Goal: Transaction & Acquisition: Purchase product/service

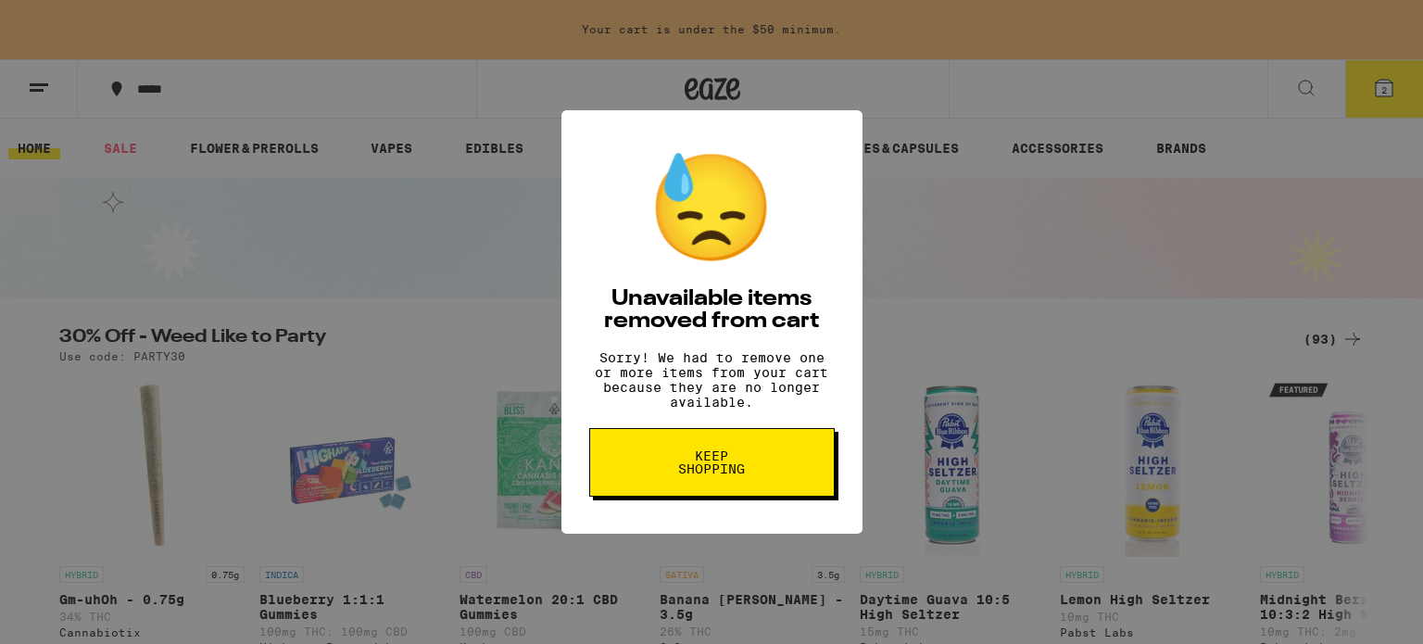
click at [703, 425] on div "😓 Unavailable items removed from cart Sorry! We had to remove one or more items…" at bounding box center [711, 322] width 301 height 424
click at [712, 457] on span "Keep Shopping" at bounding box center [711, 462] width 95 height 26
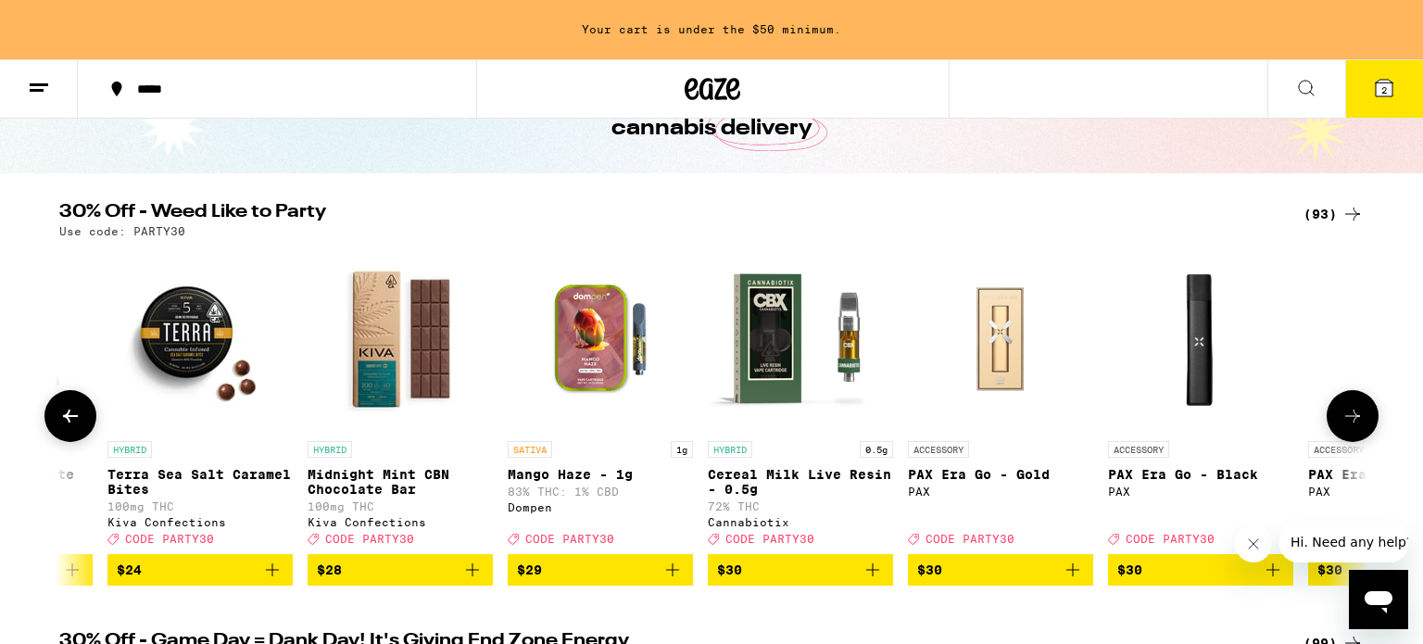
scroll to position [128, 0]
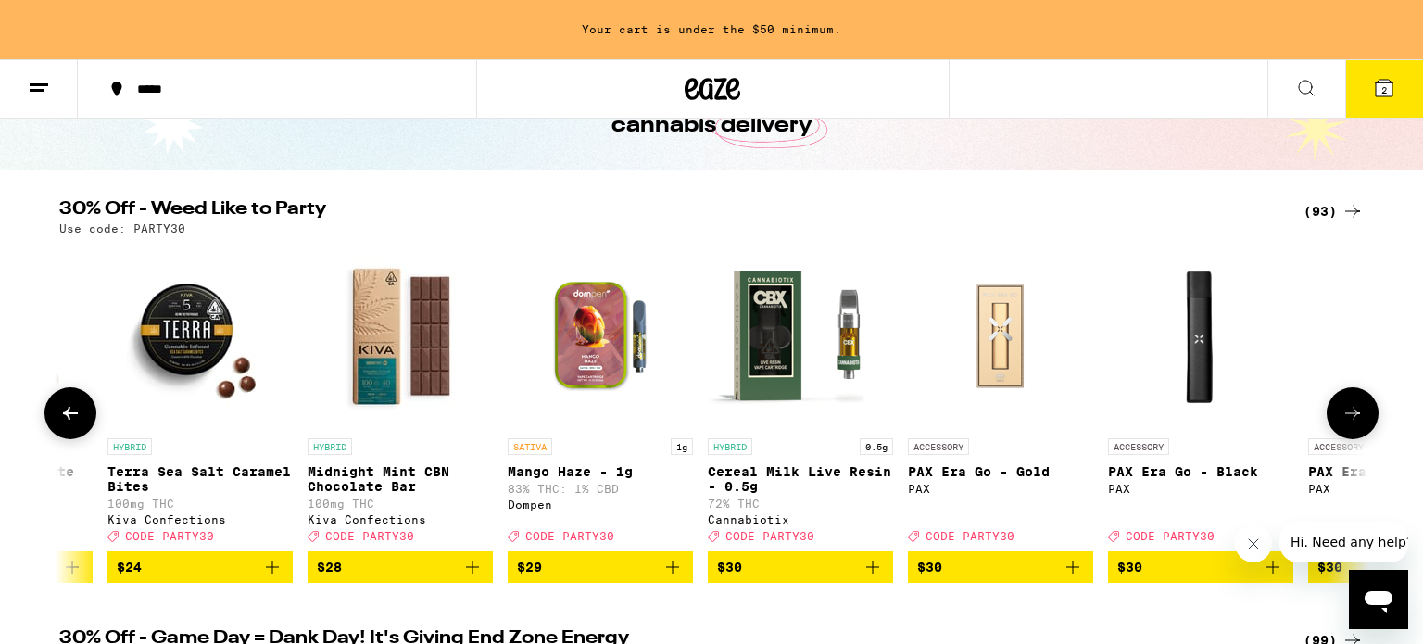
click at [664, 578] on icon "Add to bag" at bounding box center [672, 567] width 22 height 22
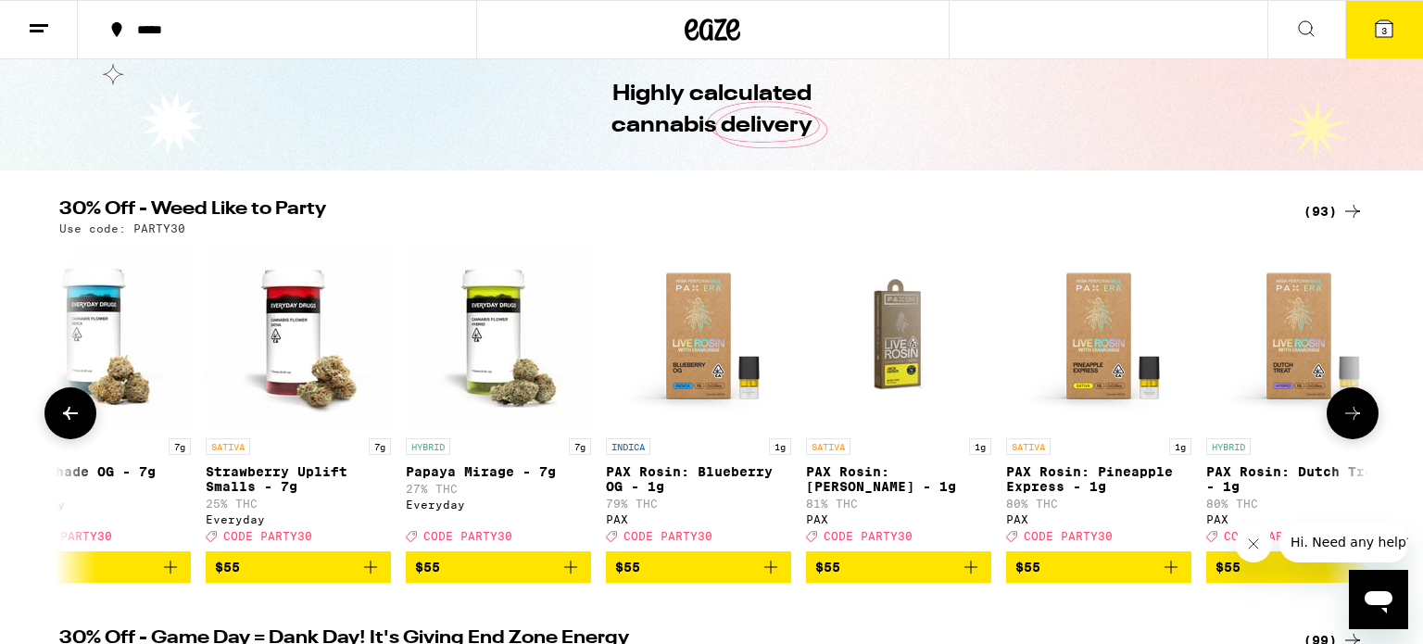
scroll to position [0, 17305]
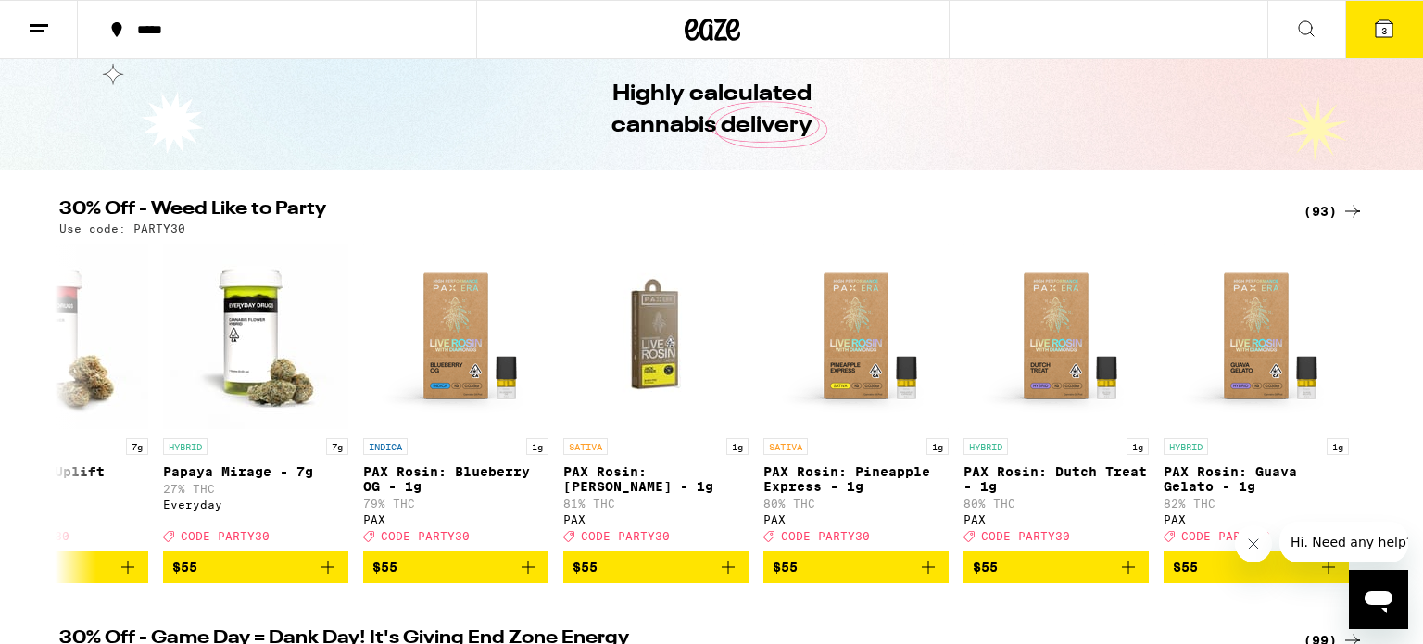
click at [1391, 35] on icon at bounding box center [1384, 28] width 17 height 17
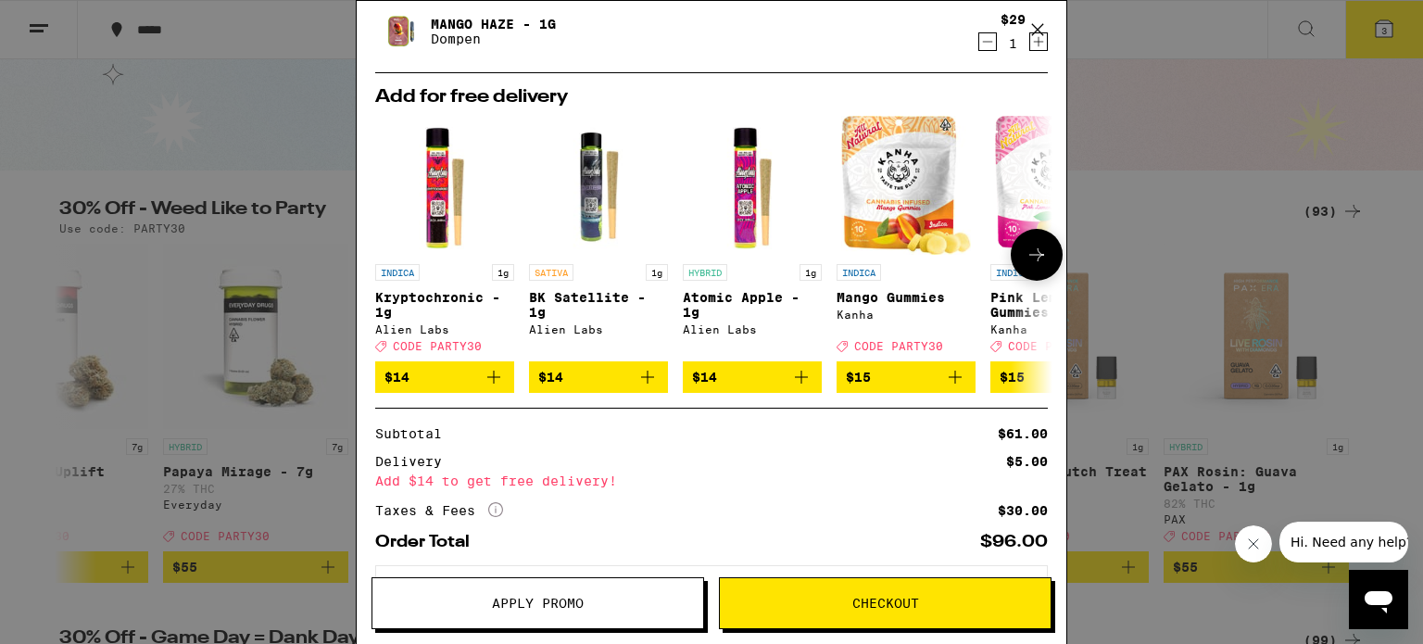
scroll to position [125, 0]
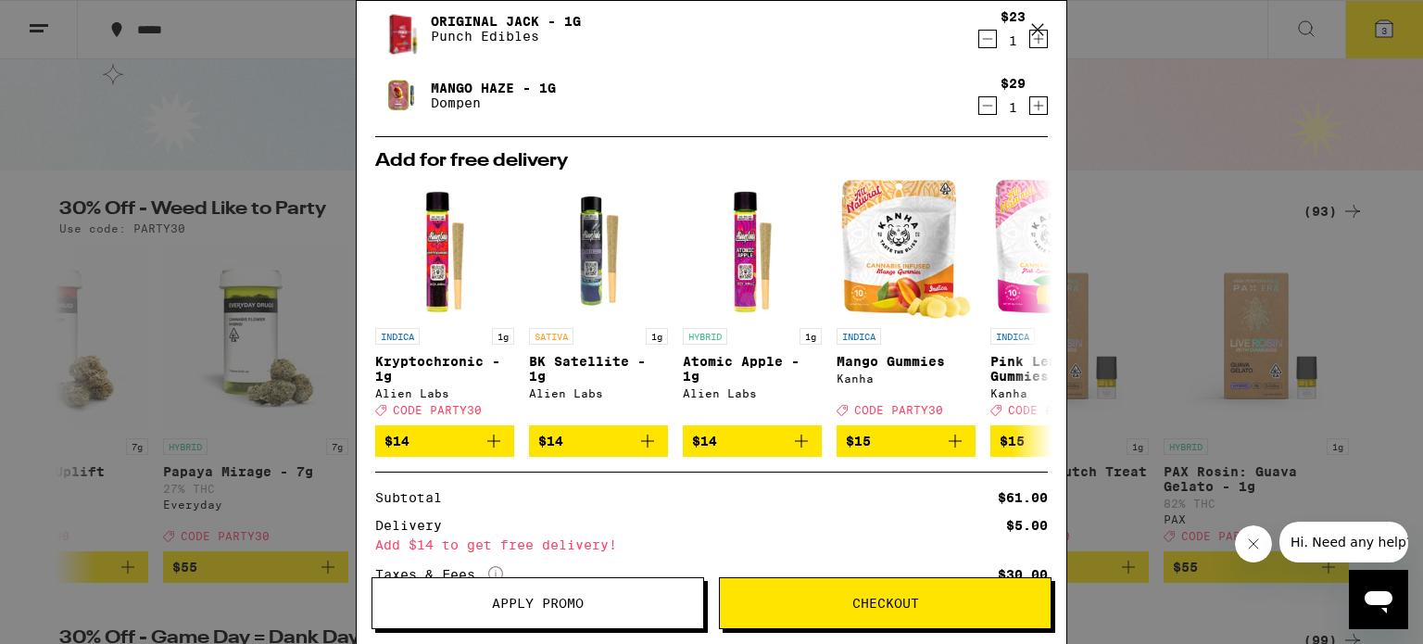
click at [615, 598] on span "Apply Promo" at bounding box center [537, 603] width 331 height 13
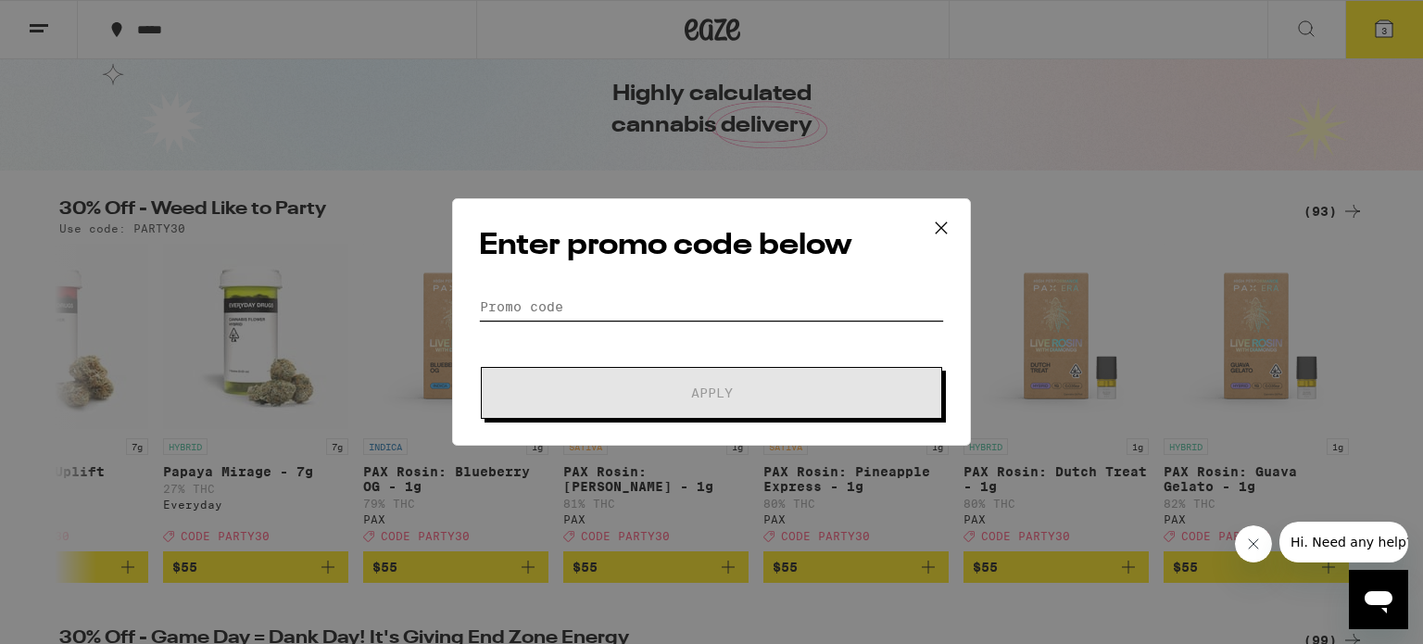
click at [726, 313] on input "Promo Code" at bounding box center [711, 307] width 465 height 28
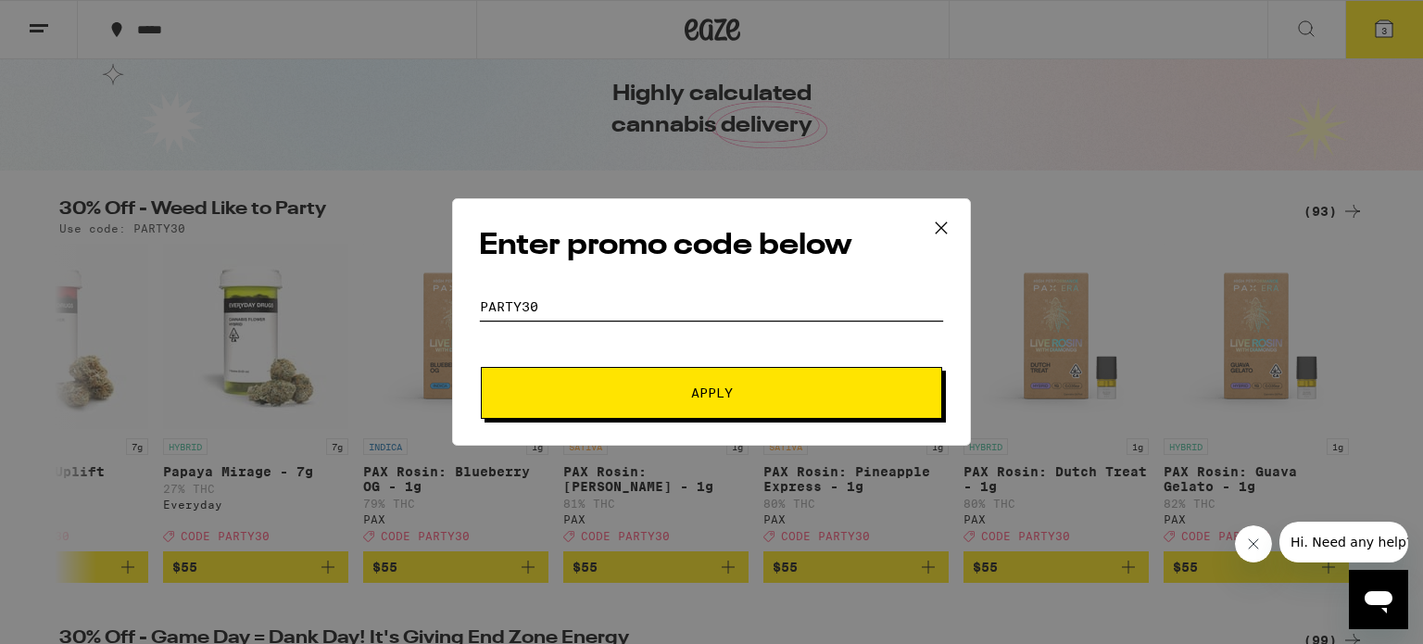
type input "party30"
click at [824, 426] on div "Enter promo code below Promo Code party30 Apply" at bounding box center [711, 321] width 519 height 247
click at [823, 404] on button "Apply" at bounding box center [711, 393] width 461 height 52
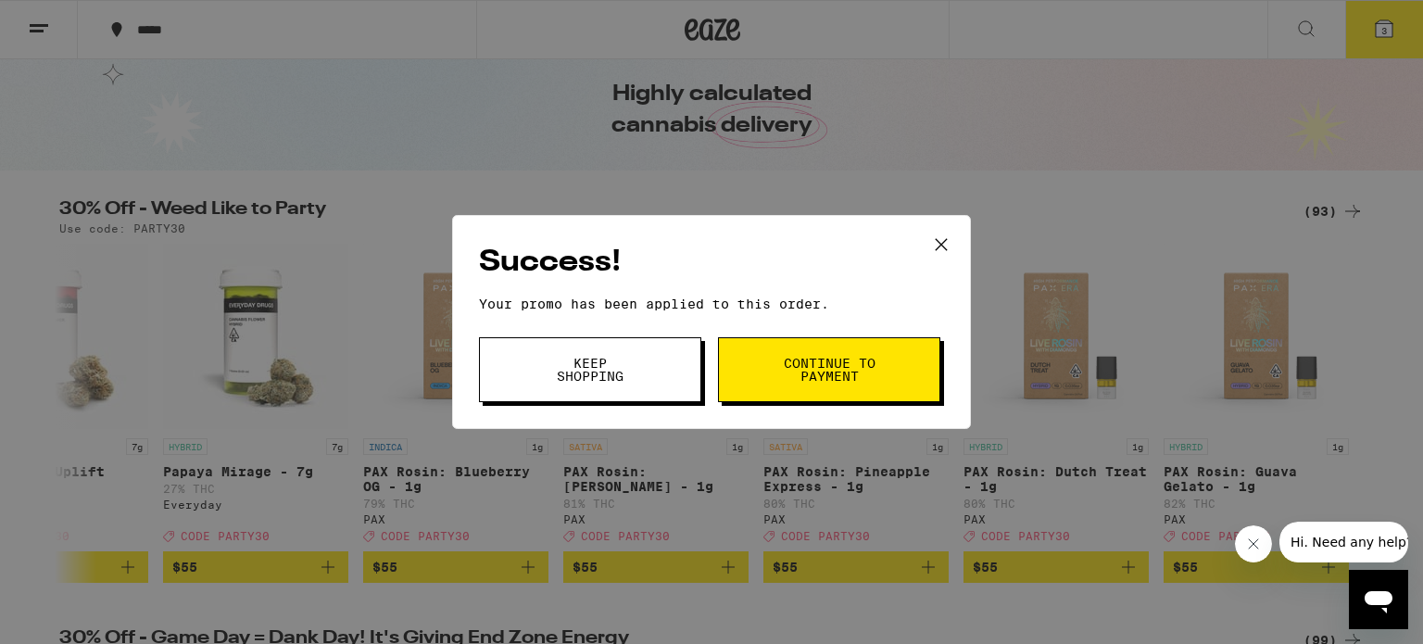
click at [649, 354] on button "Keep Shopping" at bounding box center [590, 369] width 222 height 65
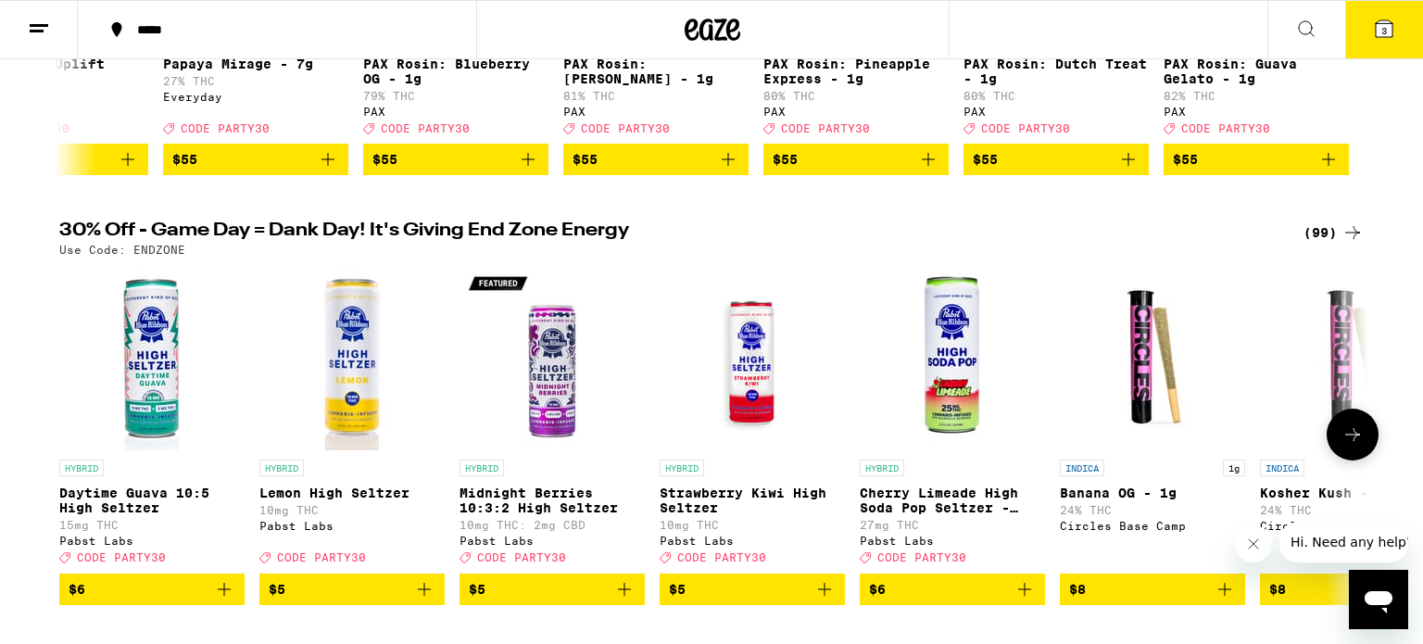
scroll to position [475, 0]
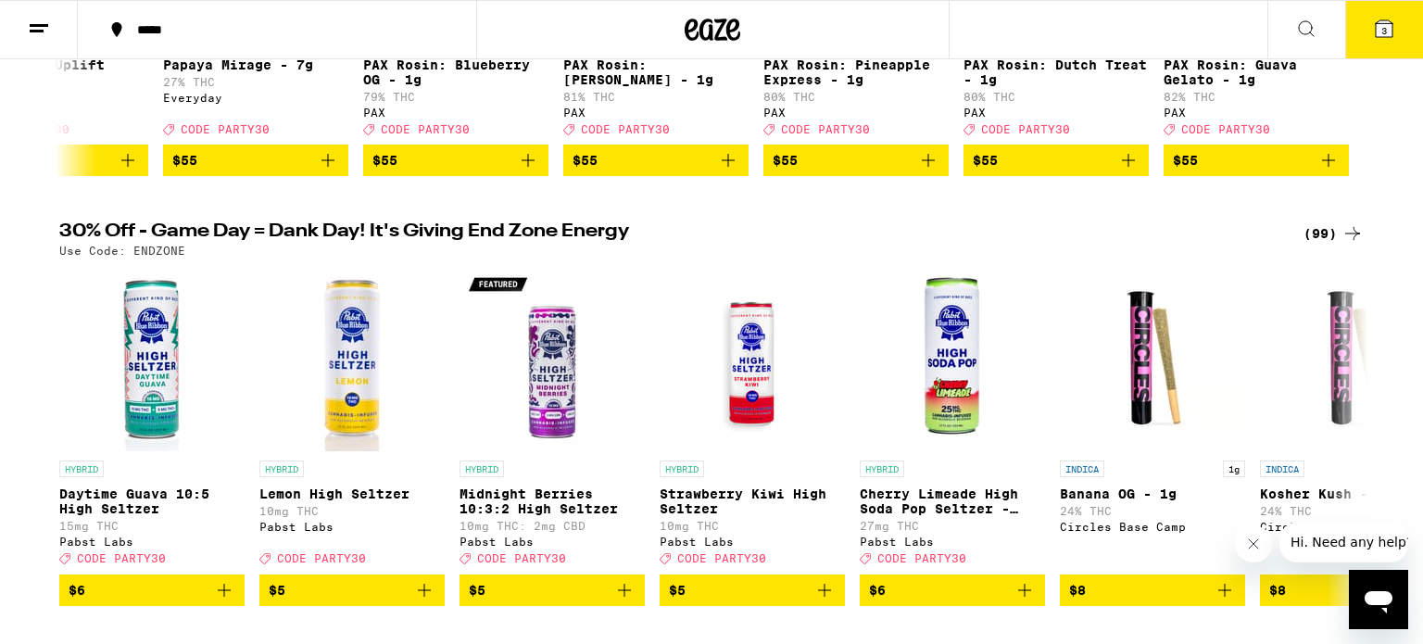
click at [33, 28] on icon at bounding box center [39, 29] width 22 height 22
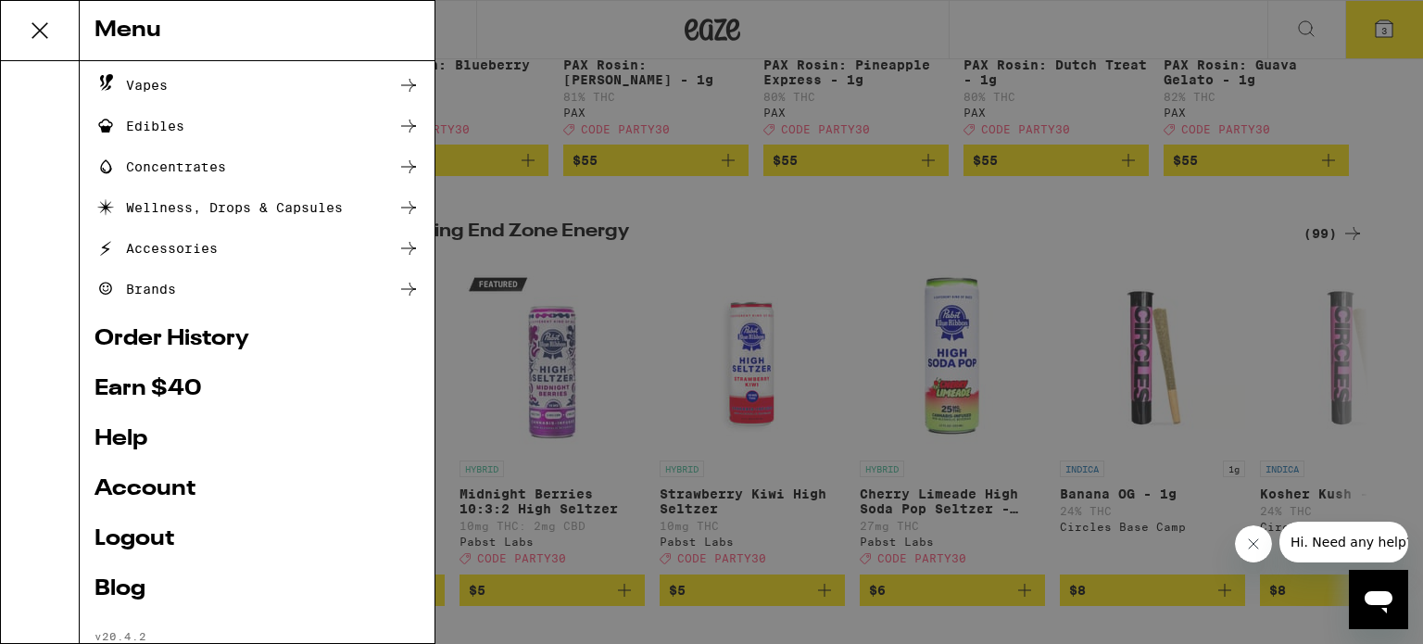
scroll to position [207, 0]
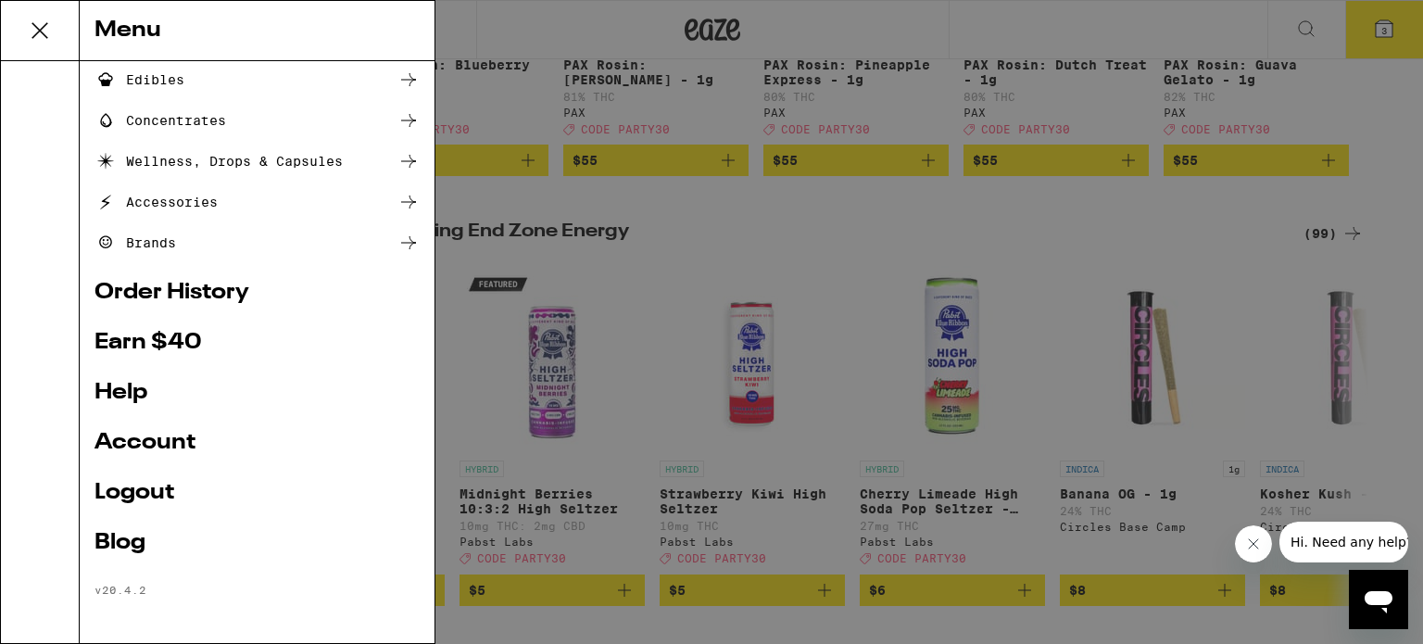
click at [120, 439] on link "Account" at bounding box center [256, 443] width 325 height 22
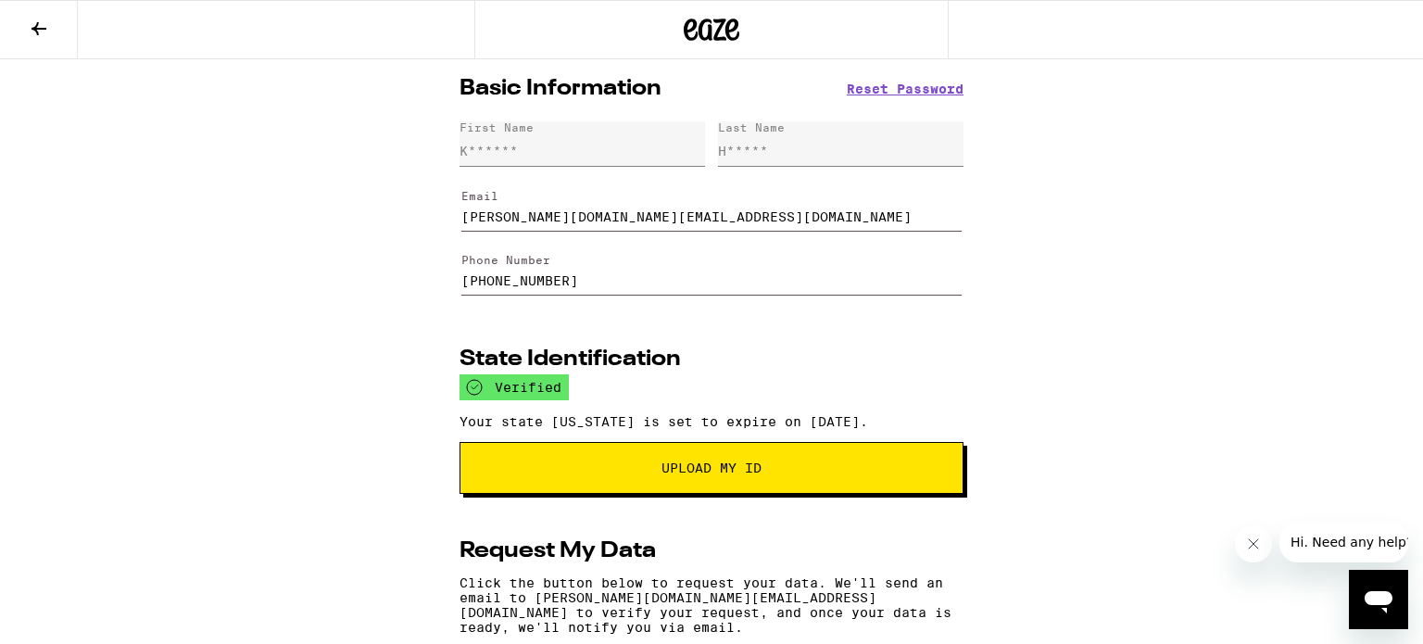
scroll to position [3, 0]
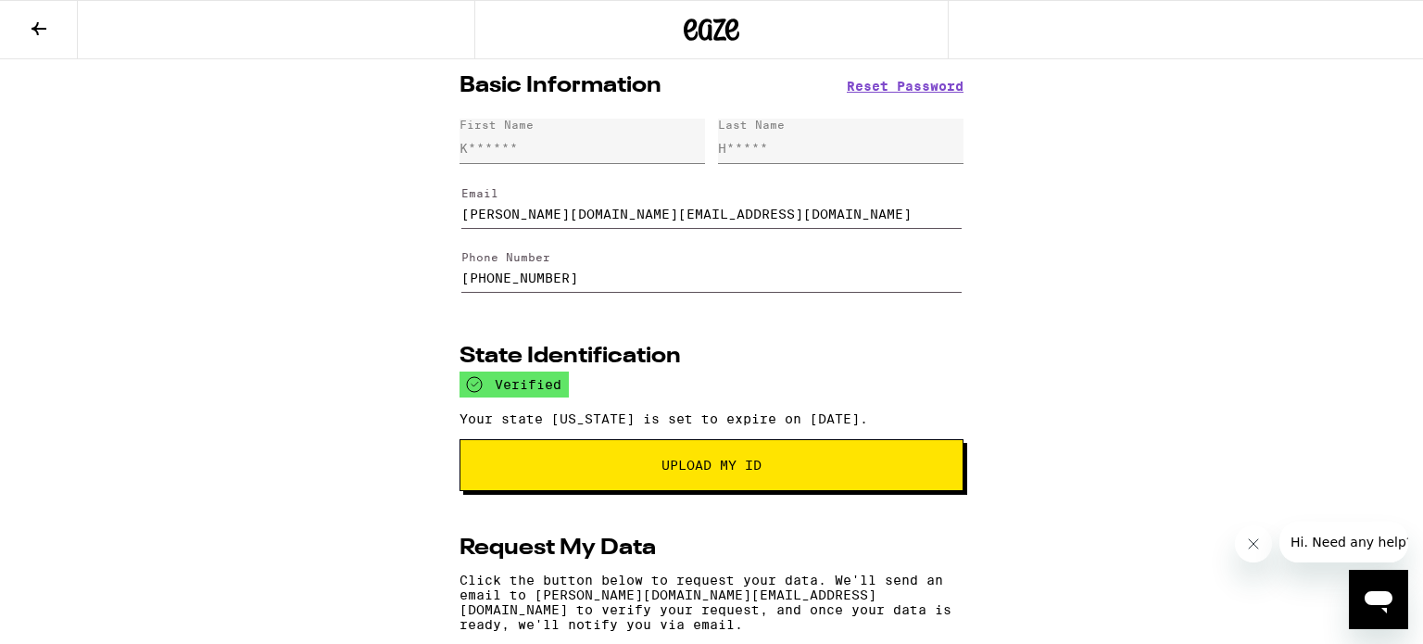
click at [711, 38] on icon at bounding box center [712, 29] width 56 height 33
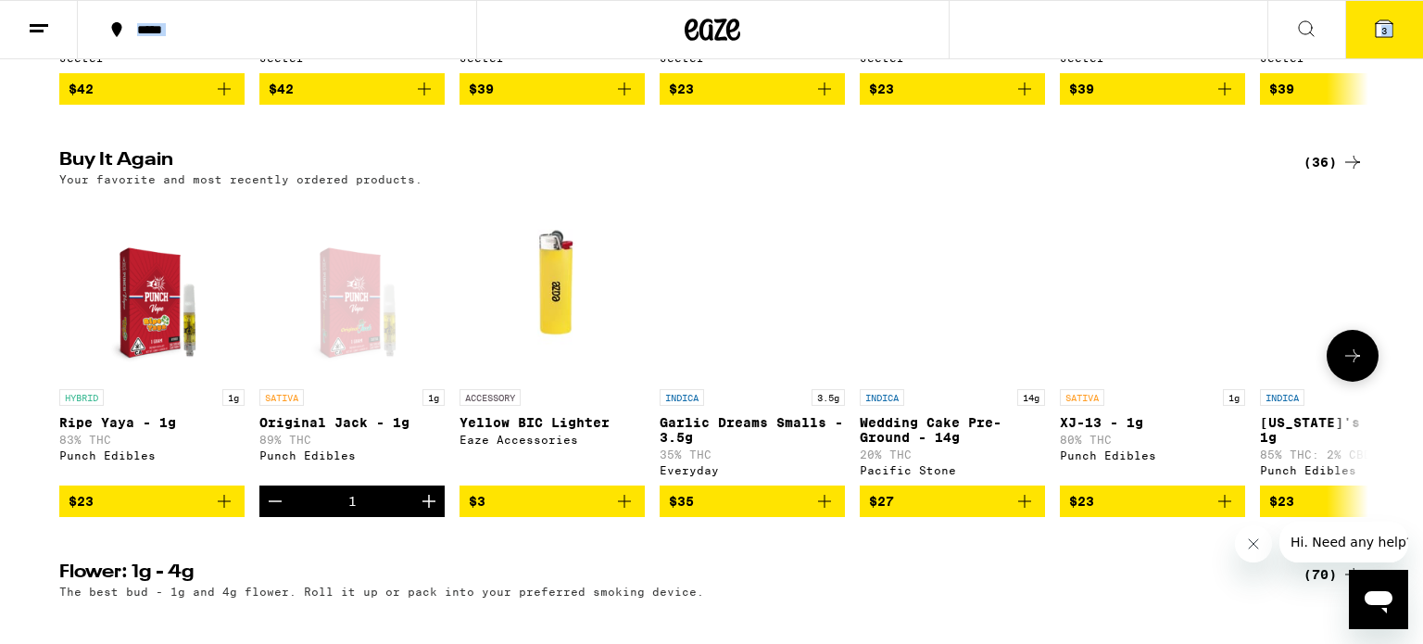
scroll to position [1390, 0]
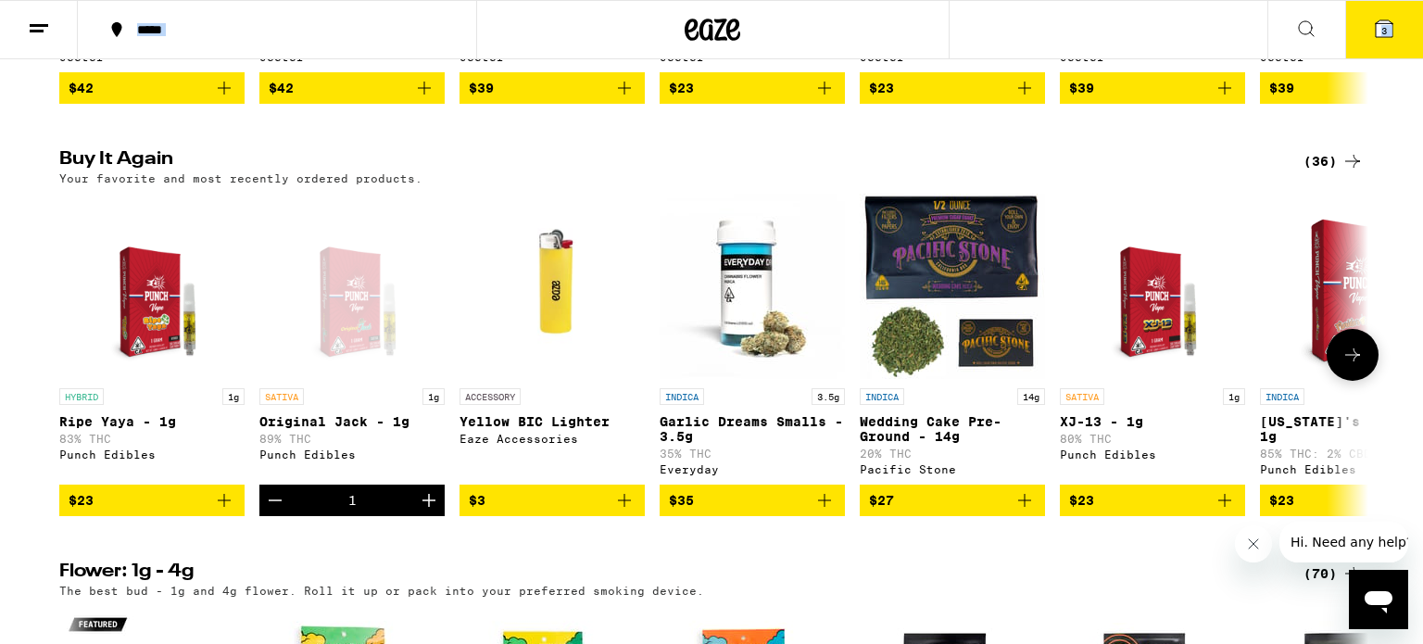
click at [229, 511] on icon "Add to bag" at bounding box center [224, 500] width 22 height 22
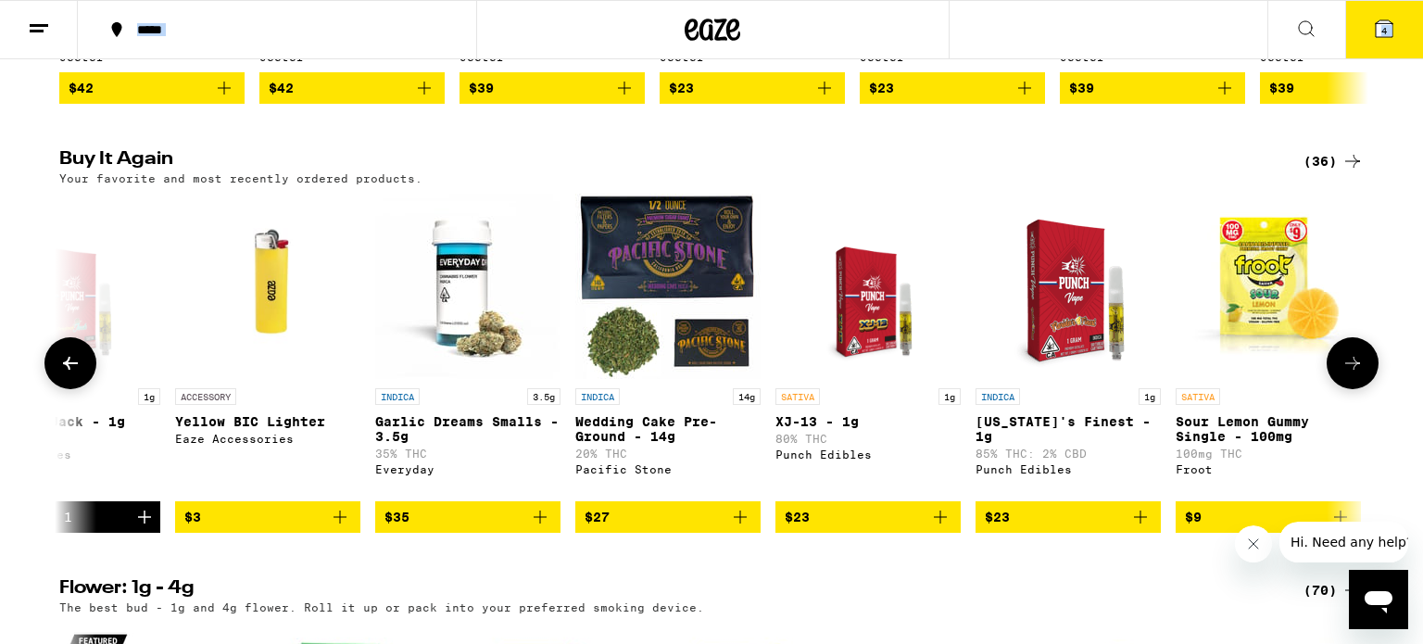
scroll to position [0, 285]
click at [933, 528] on icon "Add to bag" at bounding box center [939, 517] width 22 height 22
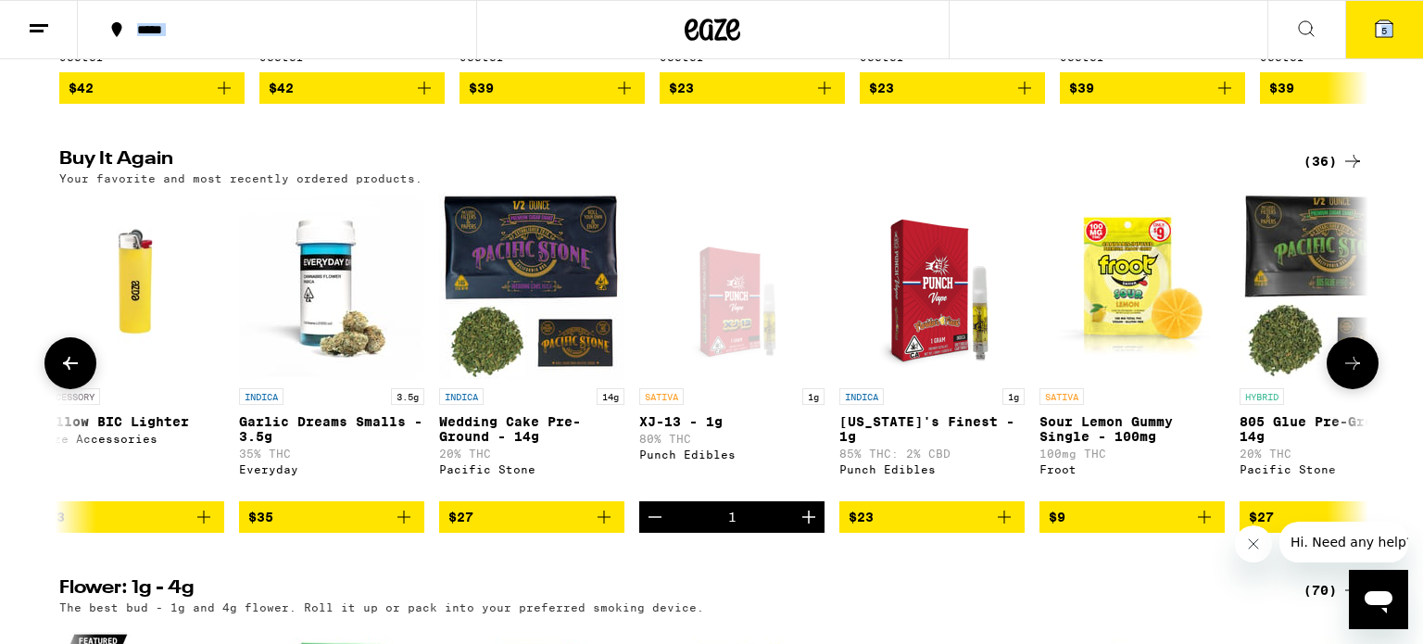
scroll to position [0, 453]
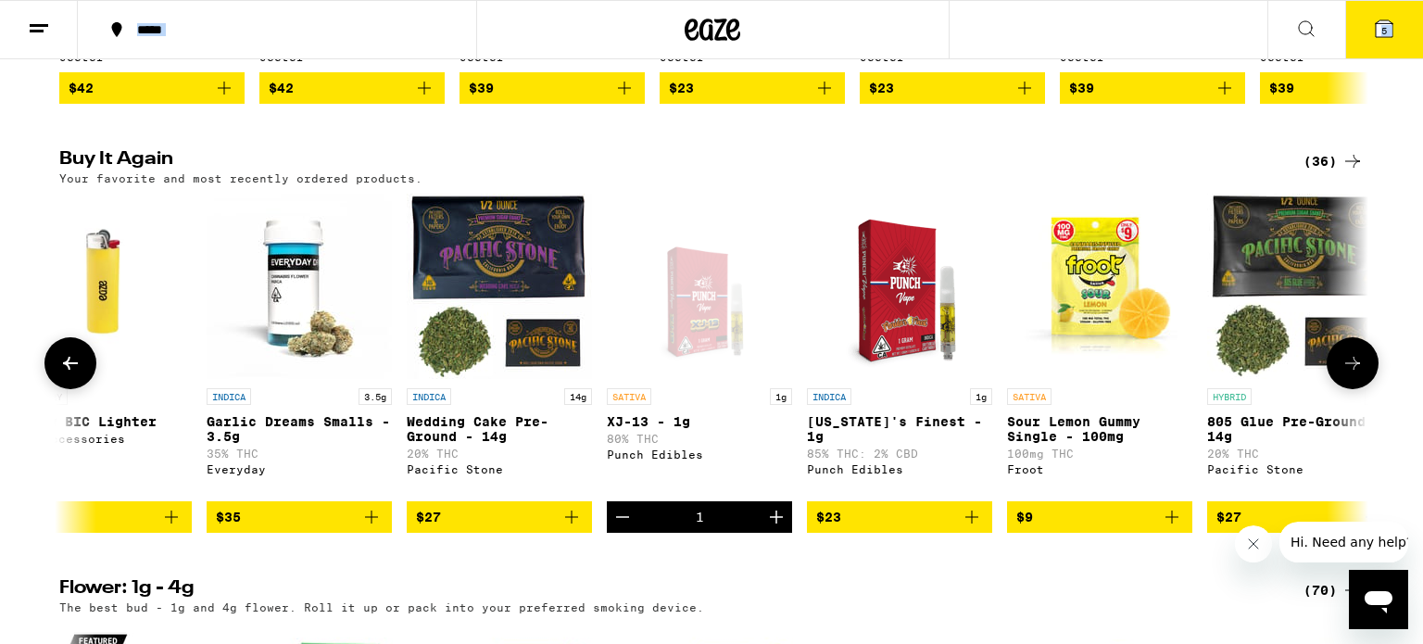
click at [962, 528] on icon "Add to bag" at bounding box center [972, 517] width 22 height 22
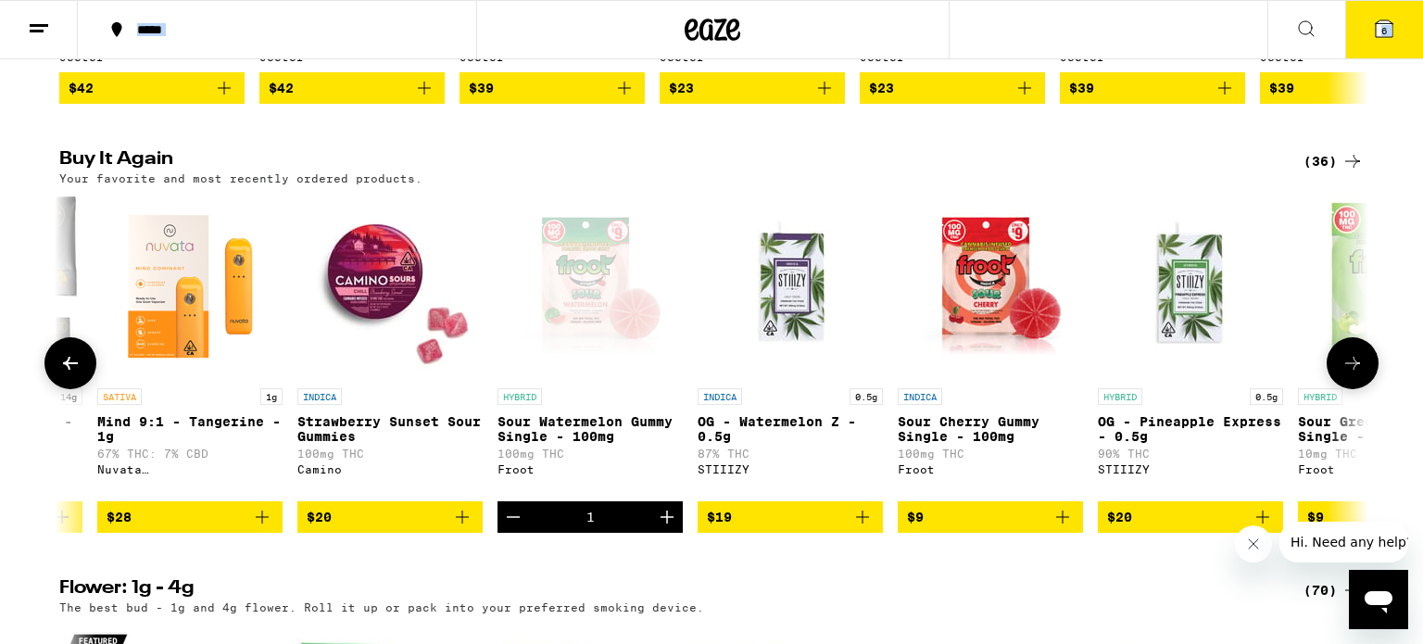
scroll to position [0, 1760]
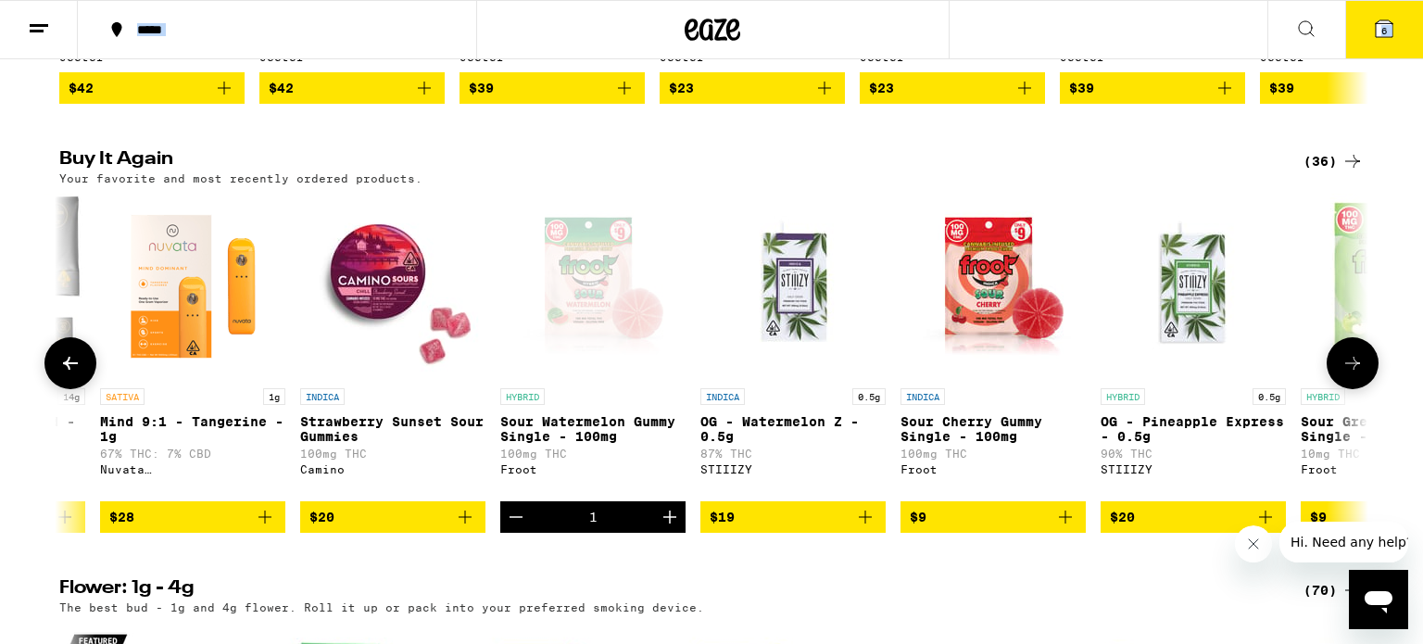
click at [521, 528] on icon "Decrement" at bounding box center [516, 517] width 22 height 22
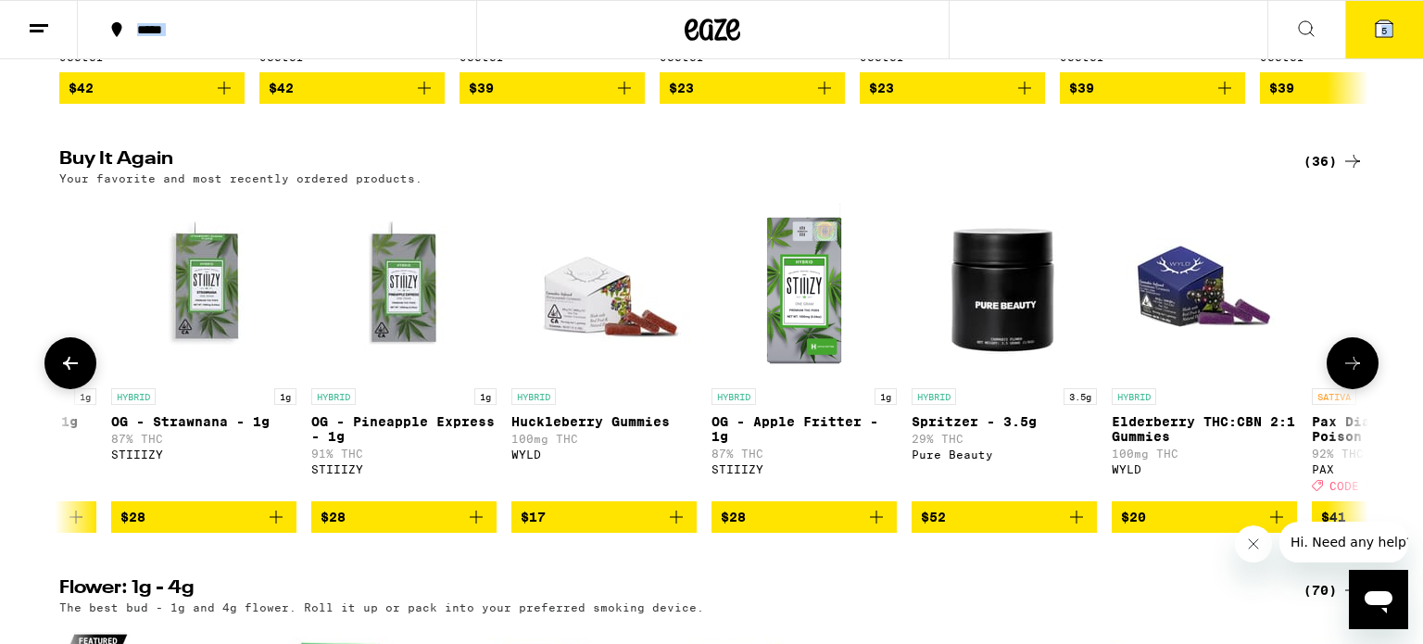
scroll to position [0, 5207]
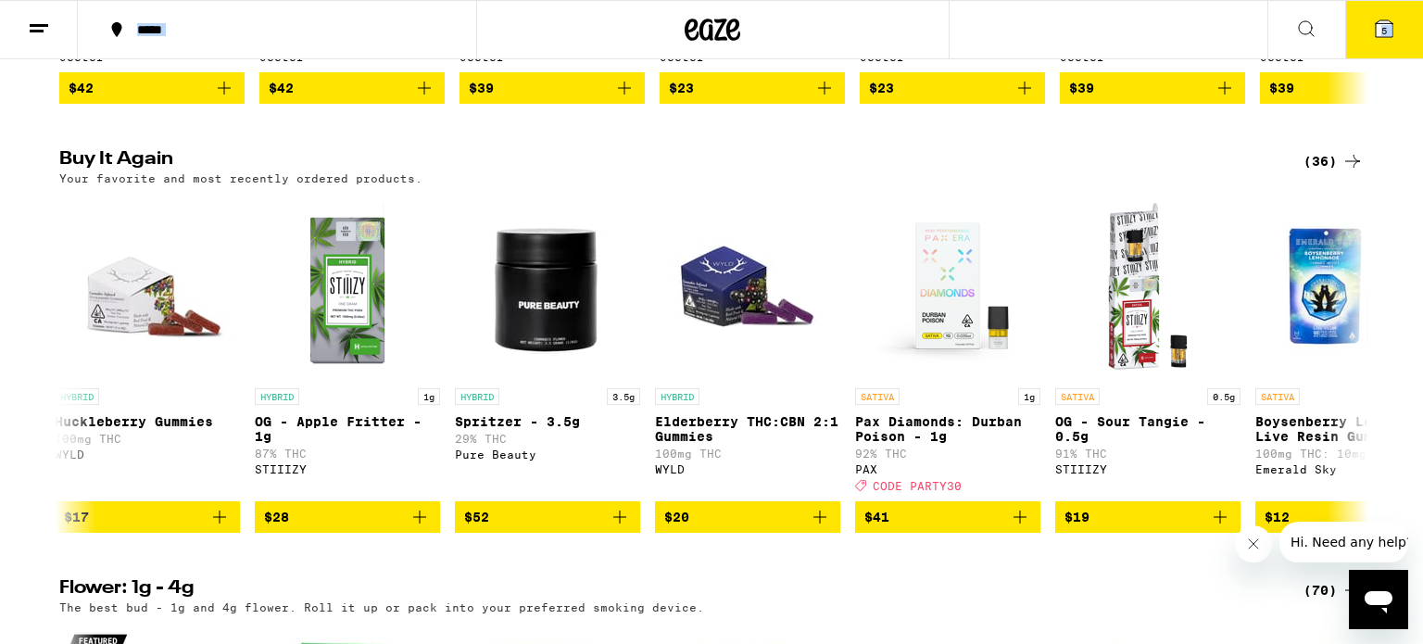
click at [1373, 36] on icon at bounding box center [1384, 29] width 22 height 22
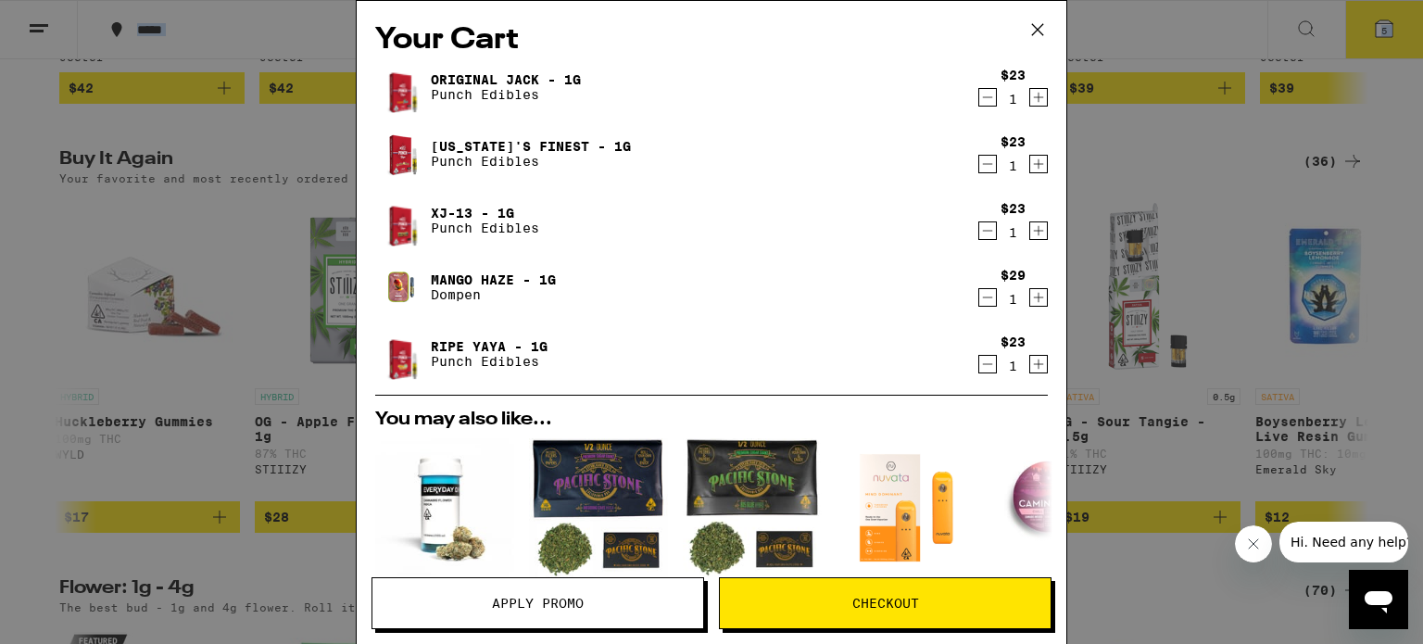
click at [993, 293] on icon "Decrement" at bounding box center [987, 297] width 17 height 22
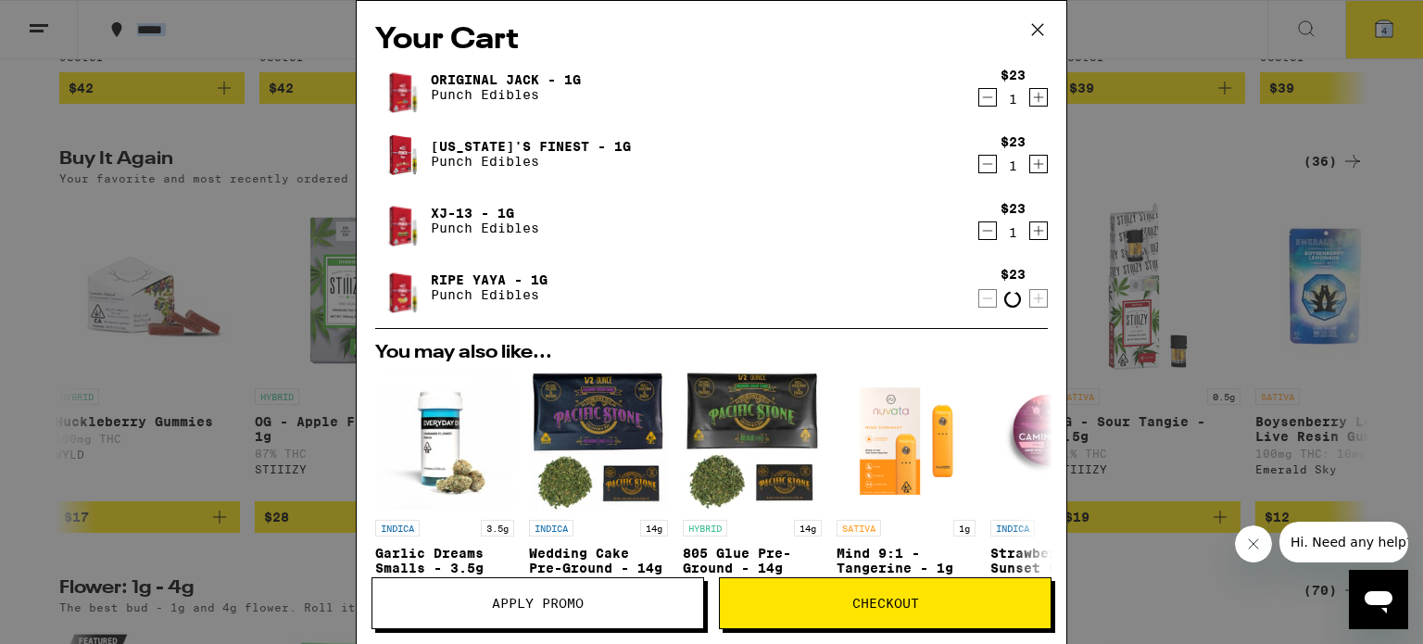
click at [1040, 25] on icon at bounding box center [1038, 30] width 28 height 28
